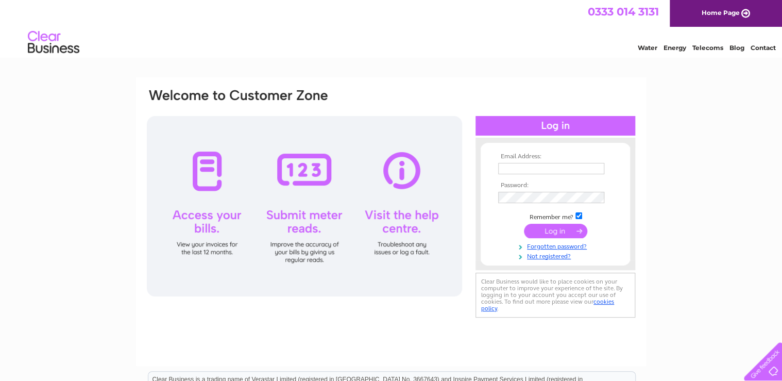
type input "[EMAIL_ADDRESS][DOMAIN_NAME]"
click at [552, 233] on input "submit" at bounding box center [555, 231] width 63 height 14
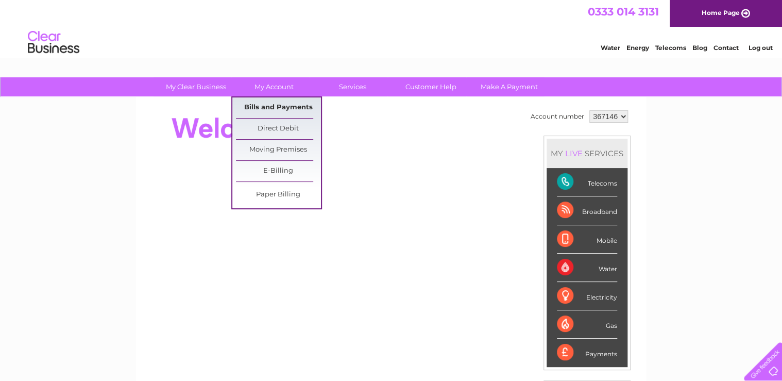
click at [281, 105] on link "Bills and Payments" at bounding box center [278, 107] width 85 height 21
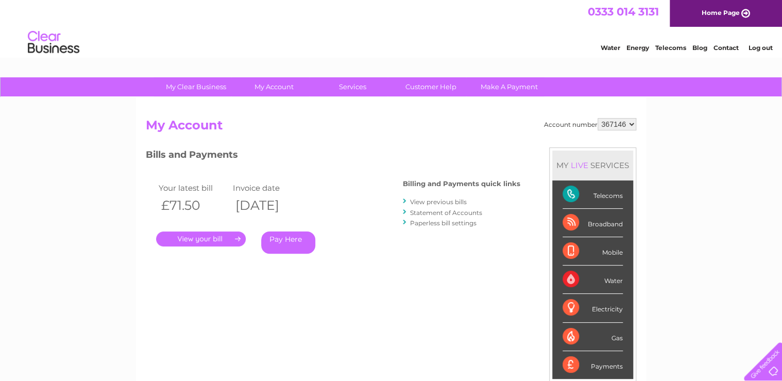
click at [429, 202] on link "View previous bills" at bounding box center [438, 202] width 57 height 8
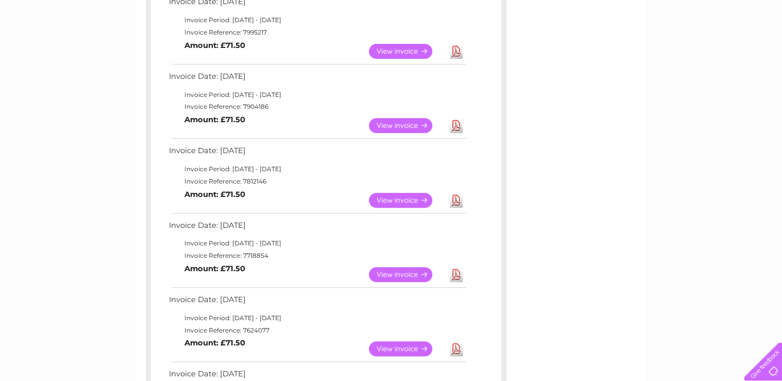
scroll to position [200, 0]
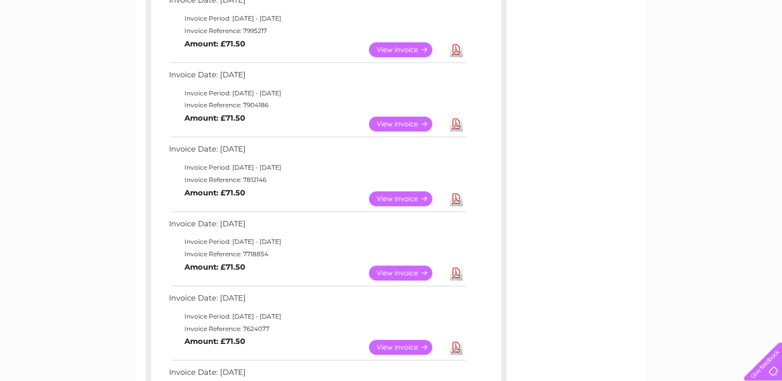
click at [458, 273] on link "Download" at bounding box center [456, 272] width 13 height 15
click at [457, 198] on link "Download" at bounding box center [456, 198] width 13 height 15
click at [455, 123] on link "Download" at bounding box center [456, 123] width 13 height 15
